Goal: Check status: Check status

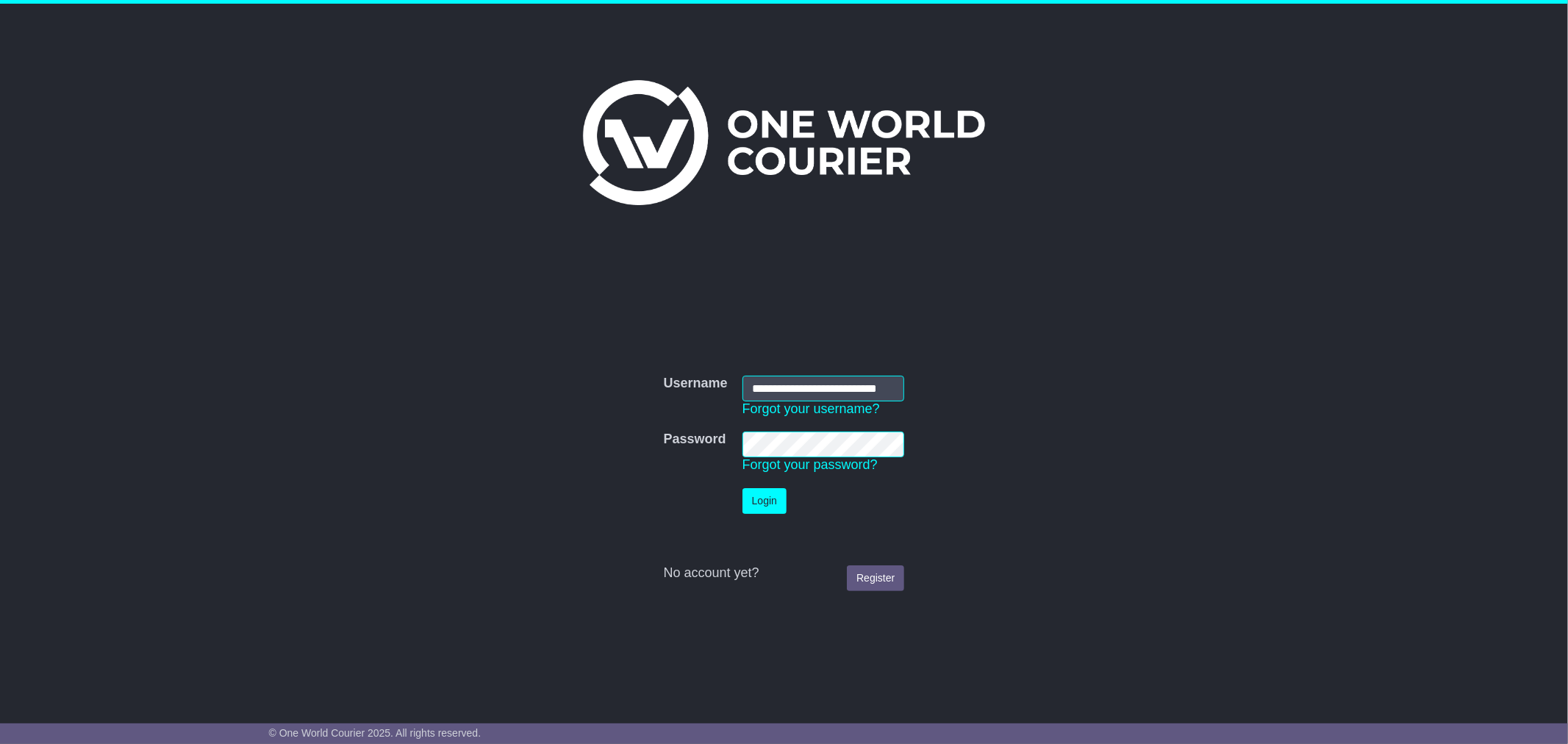
click at [772, 496] on button "Login" at bounding box center [765, 501] width 44 height 26
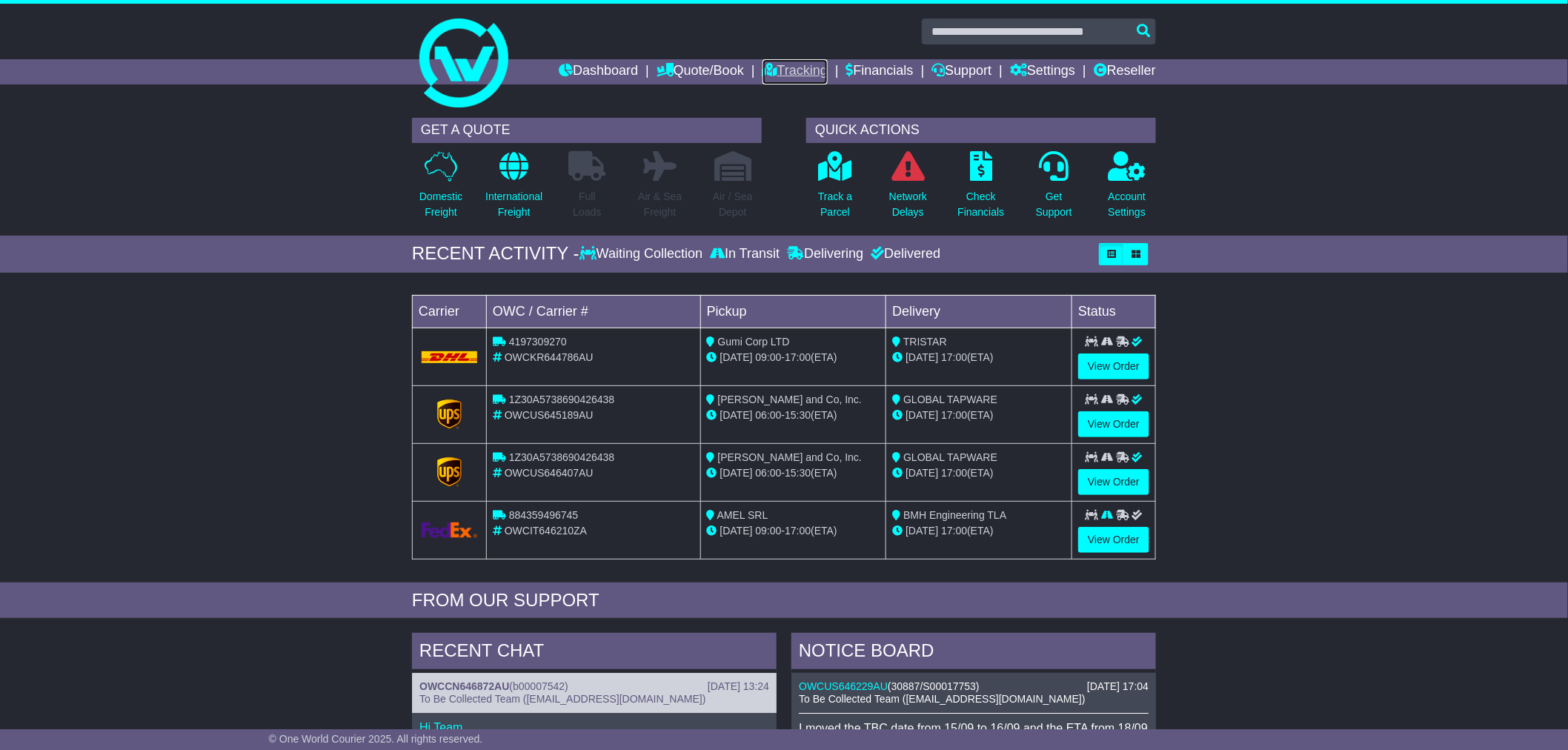
click at [765, 75] on link "Tracking" at bounding box center [795, 72] width 65 height 25
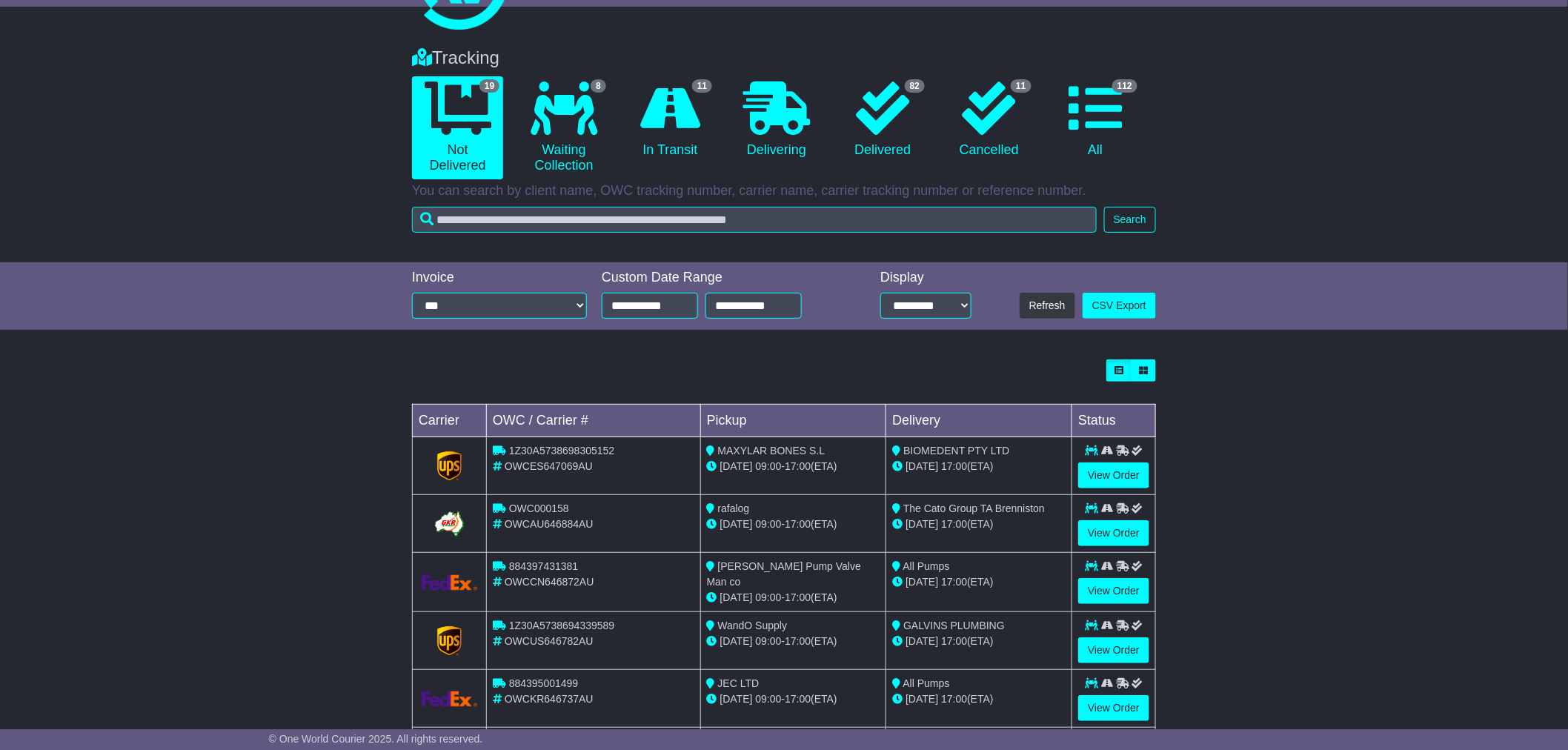
scroll to position [83, 0]
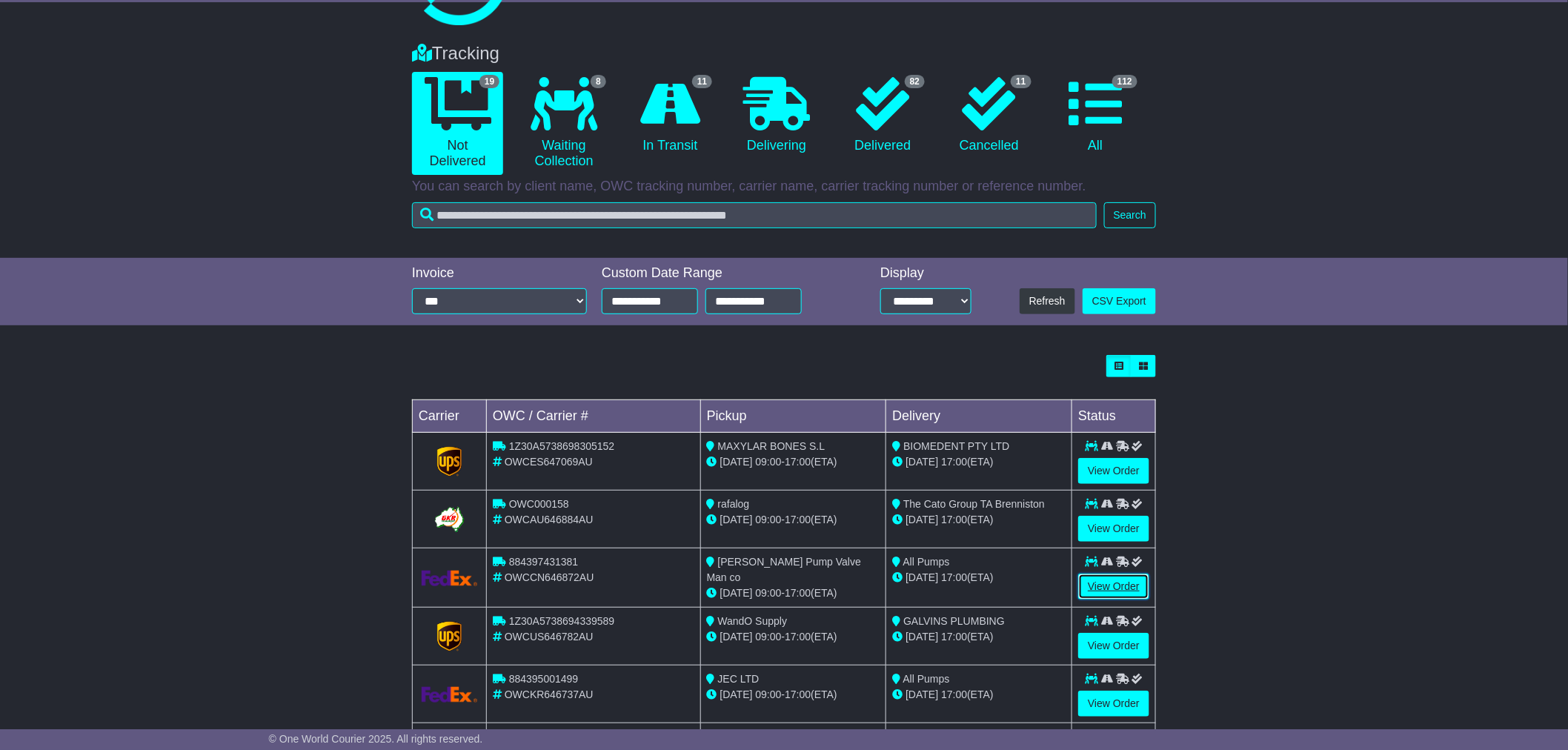
click at [1121, 590] on link "View Order" at bounding box center [1114, 587] width 71 height 26
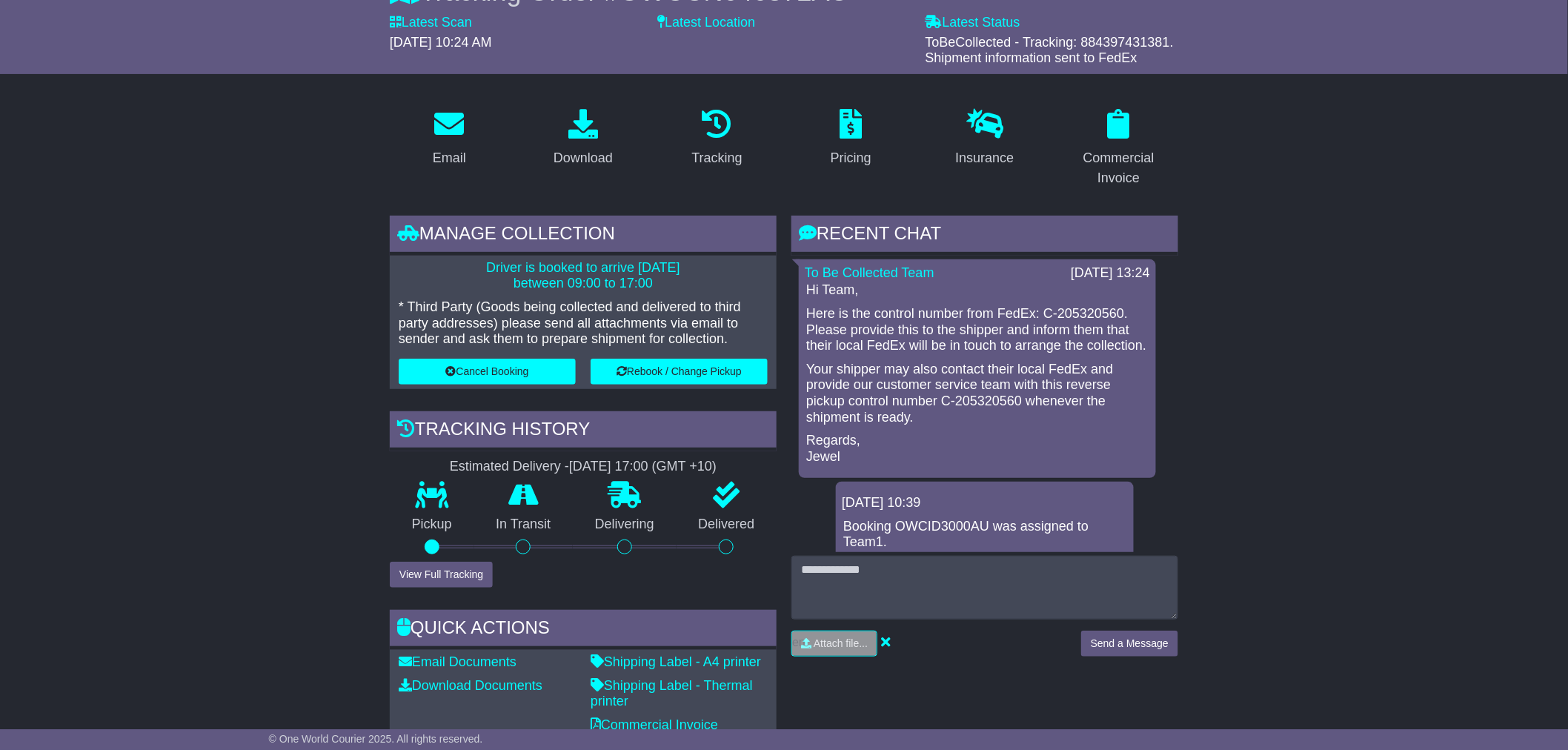
scroll to position [247, 0]
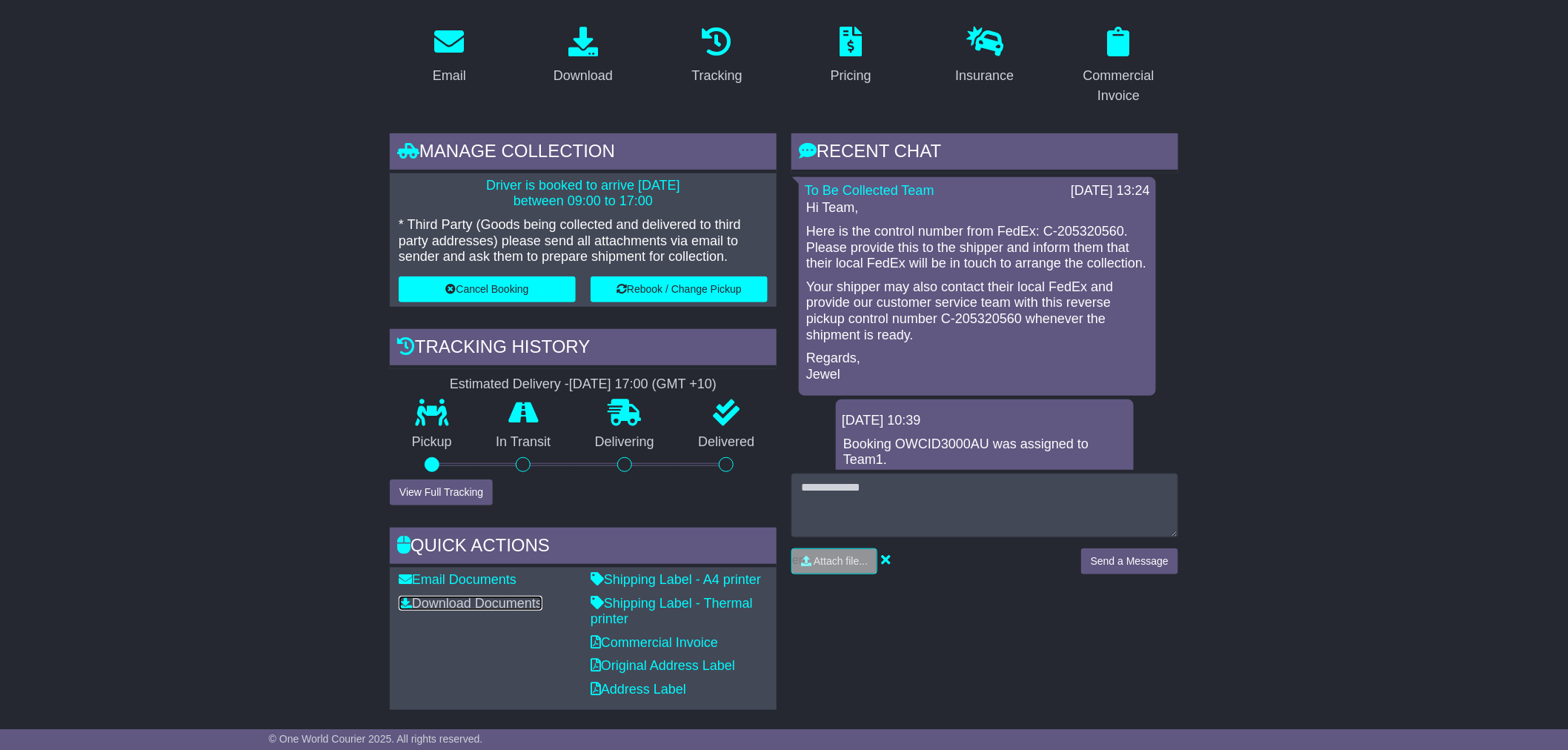
click at [500, 602] on link "Download Documents" at bounding box center [471, 603] width 144 height 15
